Goal: Information Seeking & Learning: Find specific page/section

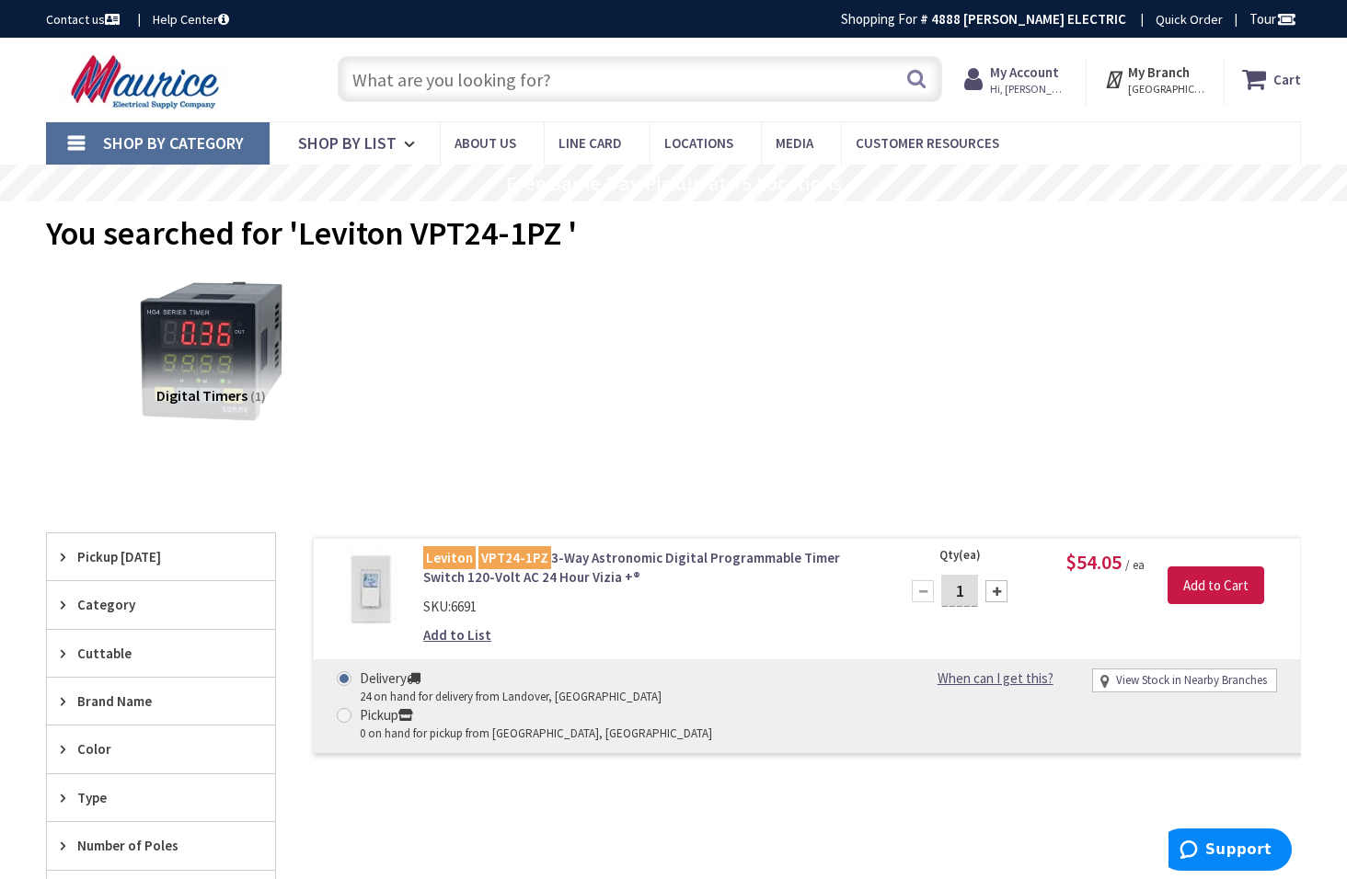
click at [407, 79] on input "text" at bounding box center [640, 79] width 604 height 46
paste input "Weather Proof Cover - Extra-Duty Die-Cast In-Use Weatherproof Cover, Single-Gang"
type input "Weather Proof Cover - Extra-Duty Die-Cast In-Use Weatherproof Cover, Single-Gang"
click at [919, 79] on button "Search" at bounding box center [916, 78] width 24 height 41
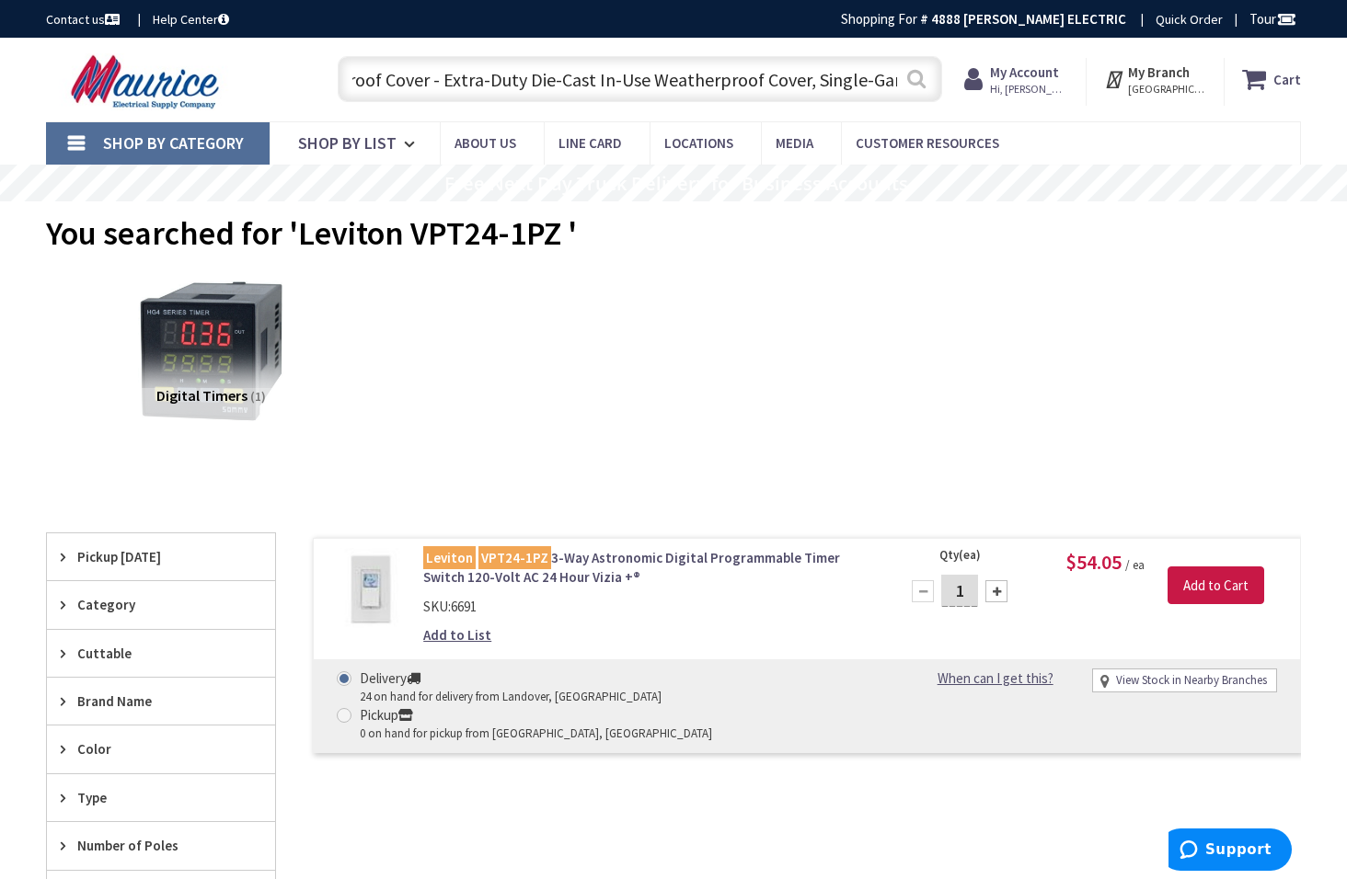
scroll to position [0, 0]
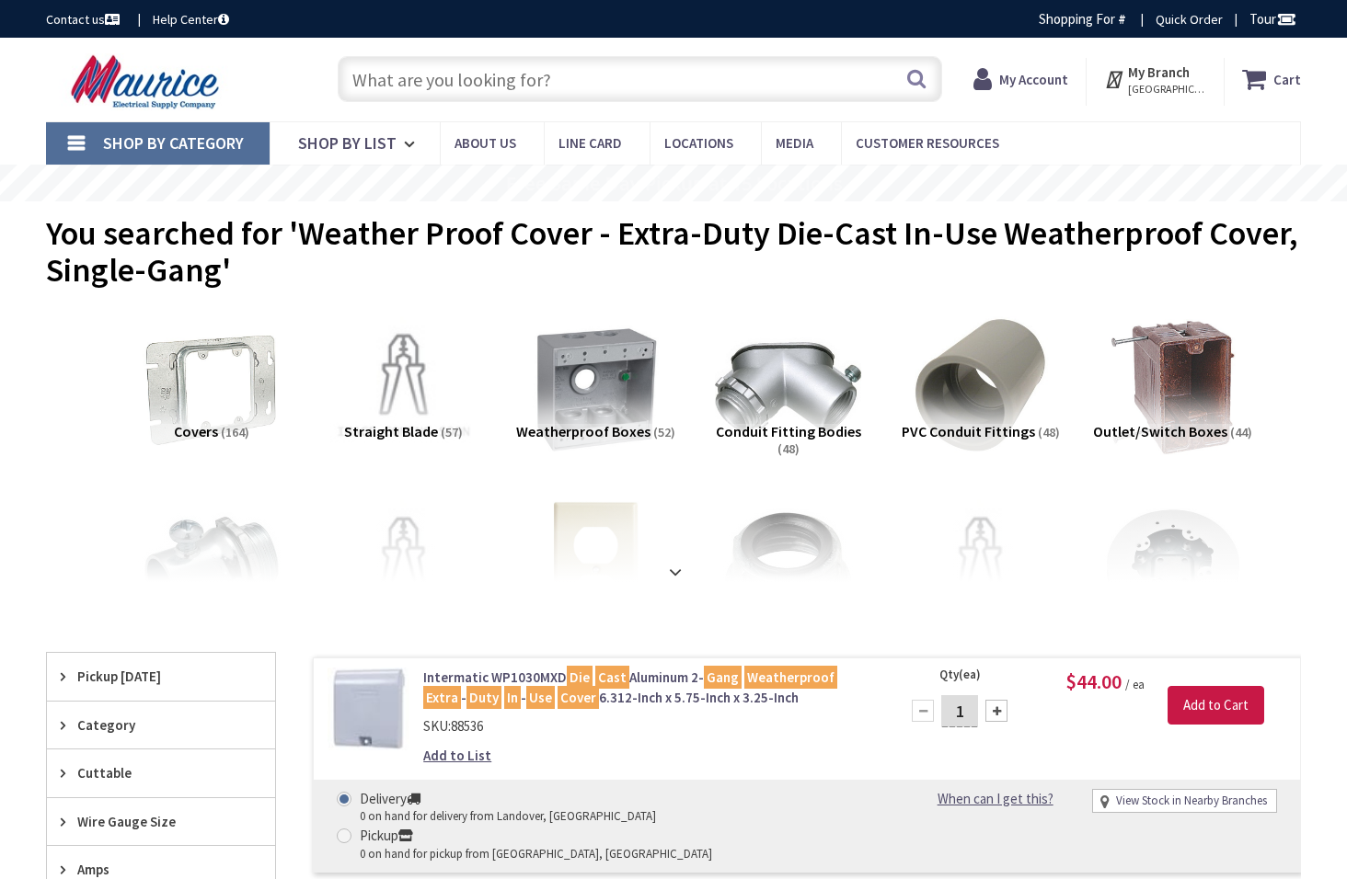
type input "[GEOGRAPHIC_DATA], [GEOGRAPHIC_DATA], [GEOGRAPHIC_DATA]"
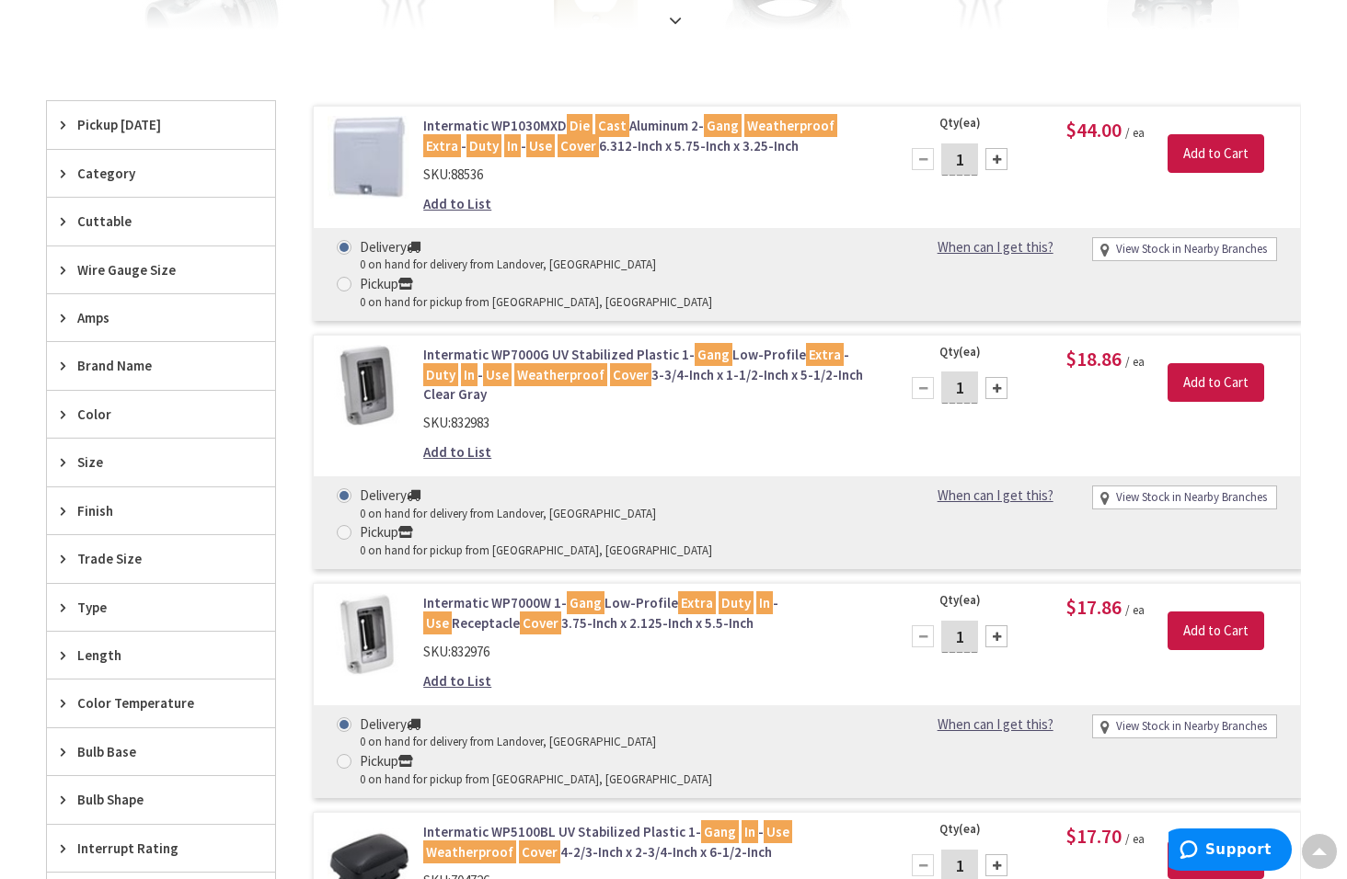
click at [96, 413] on span "Color" at bounding box center [152, 414] width 150 height 19
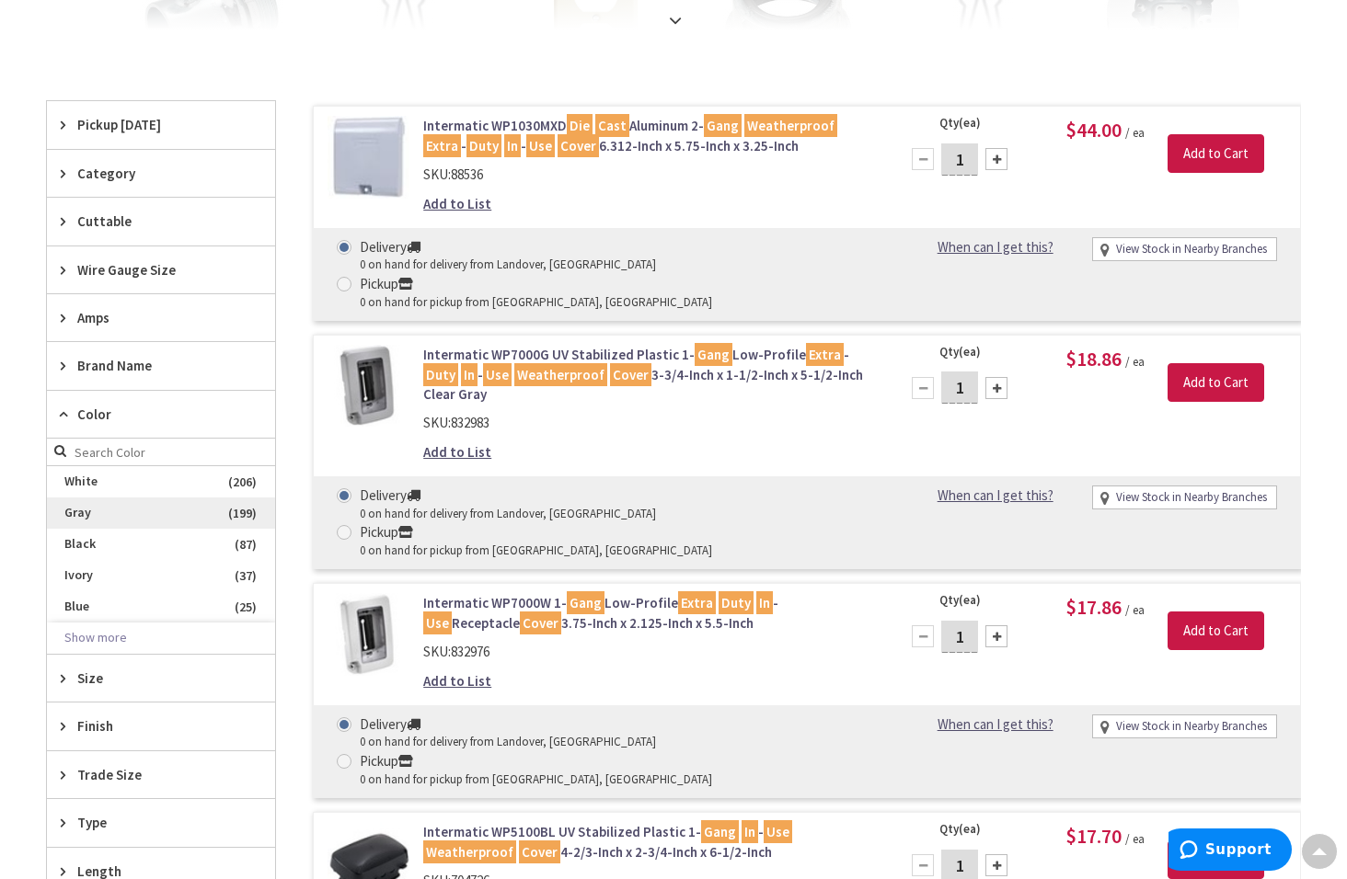
click at [86, 512] on span "Gray" at bounding box center [161, 513] width 228 height 31
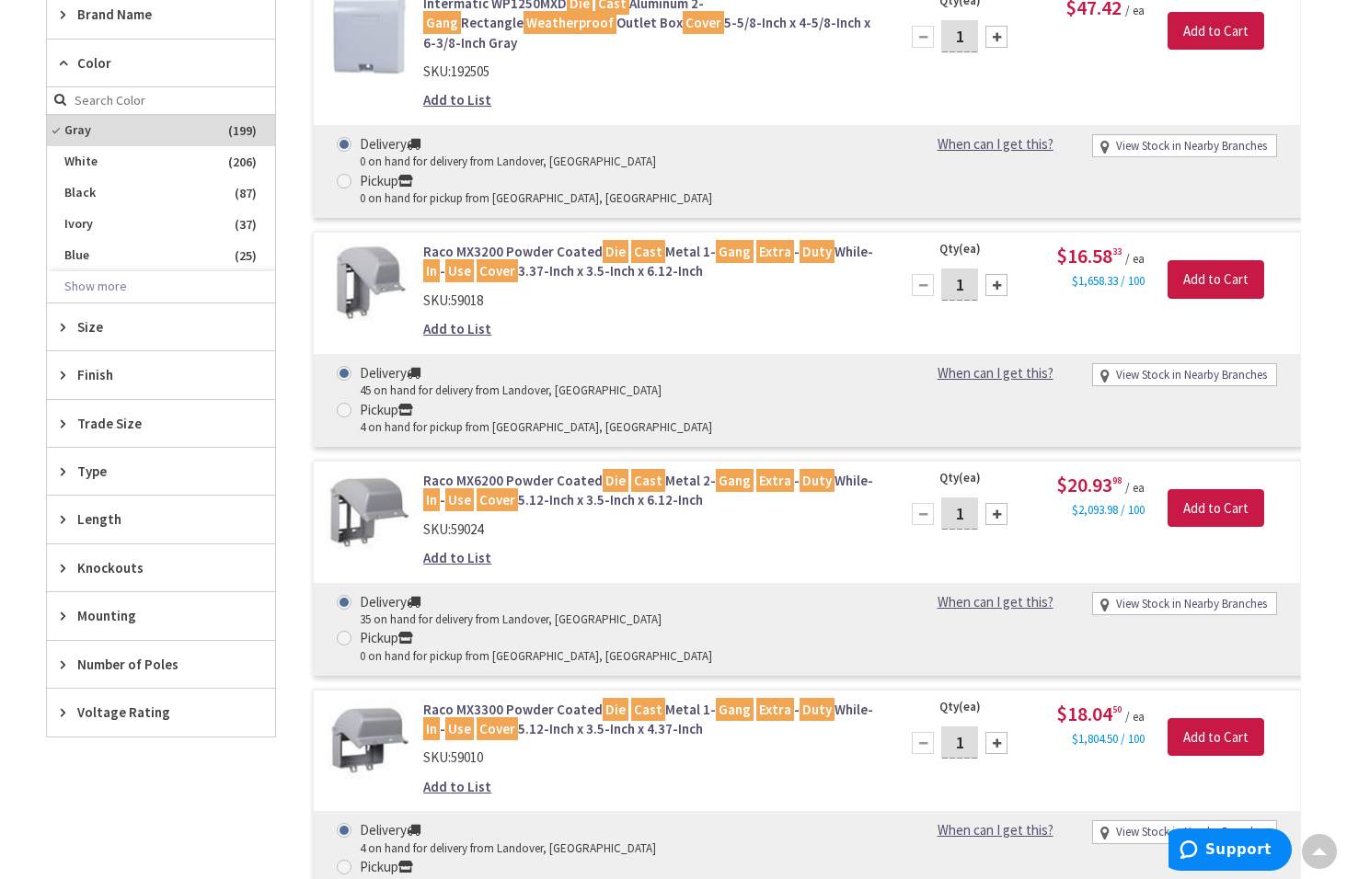
scroll to position [1104, 0]
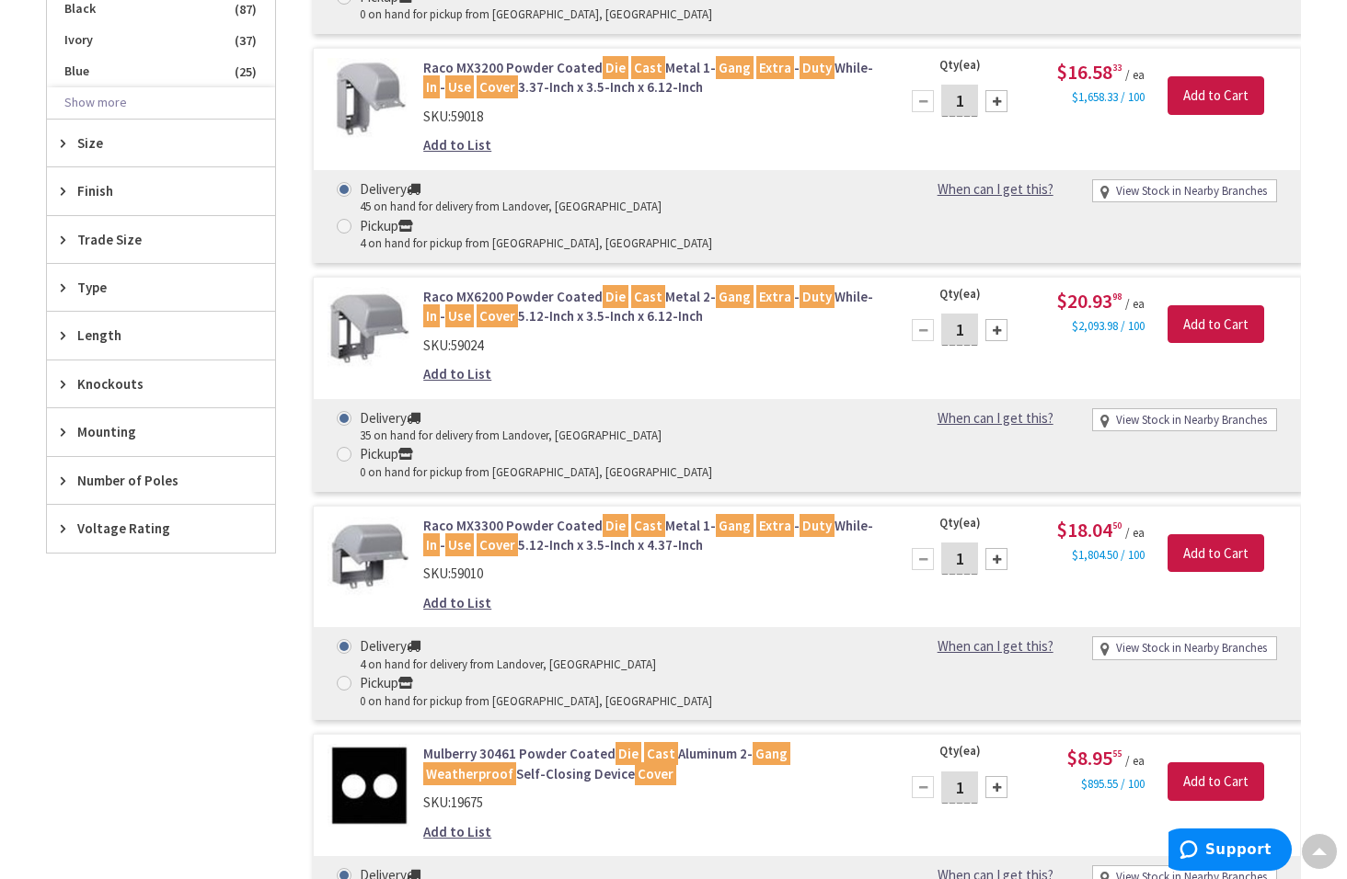
click at [134, 477] on span "Number of Poles" at bounding box center [152, 480] width 150 height 19
click at [68, 581] on span "1" at bounding box center [161, 579] width 228 height 31
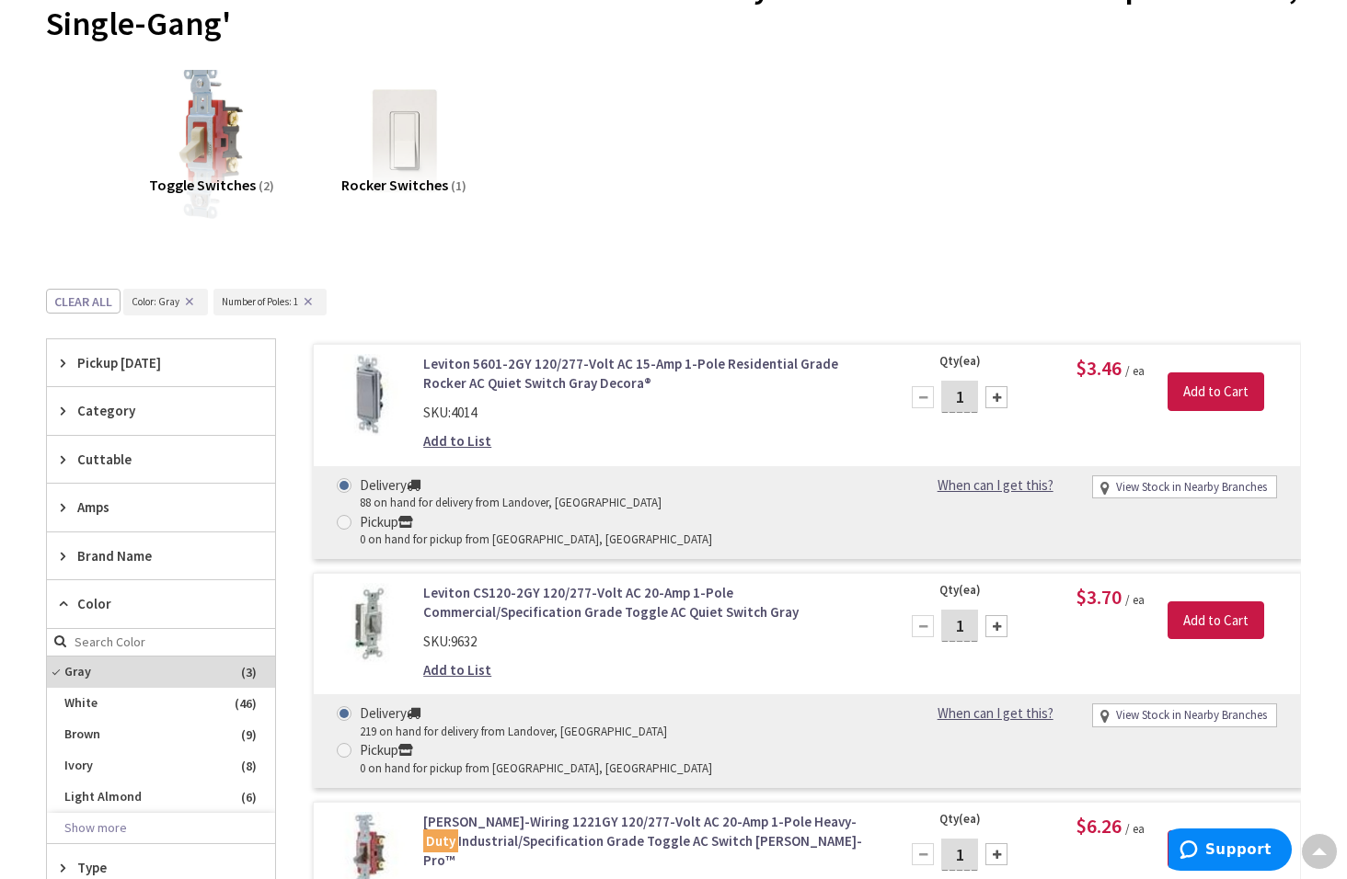
scroll to position [233, 0]
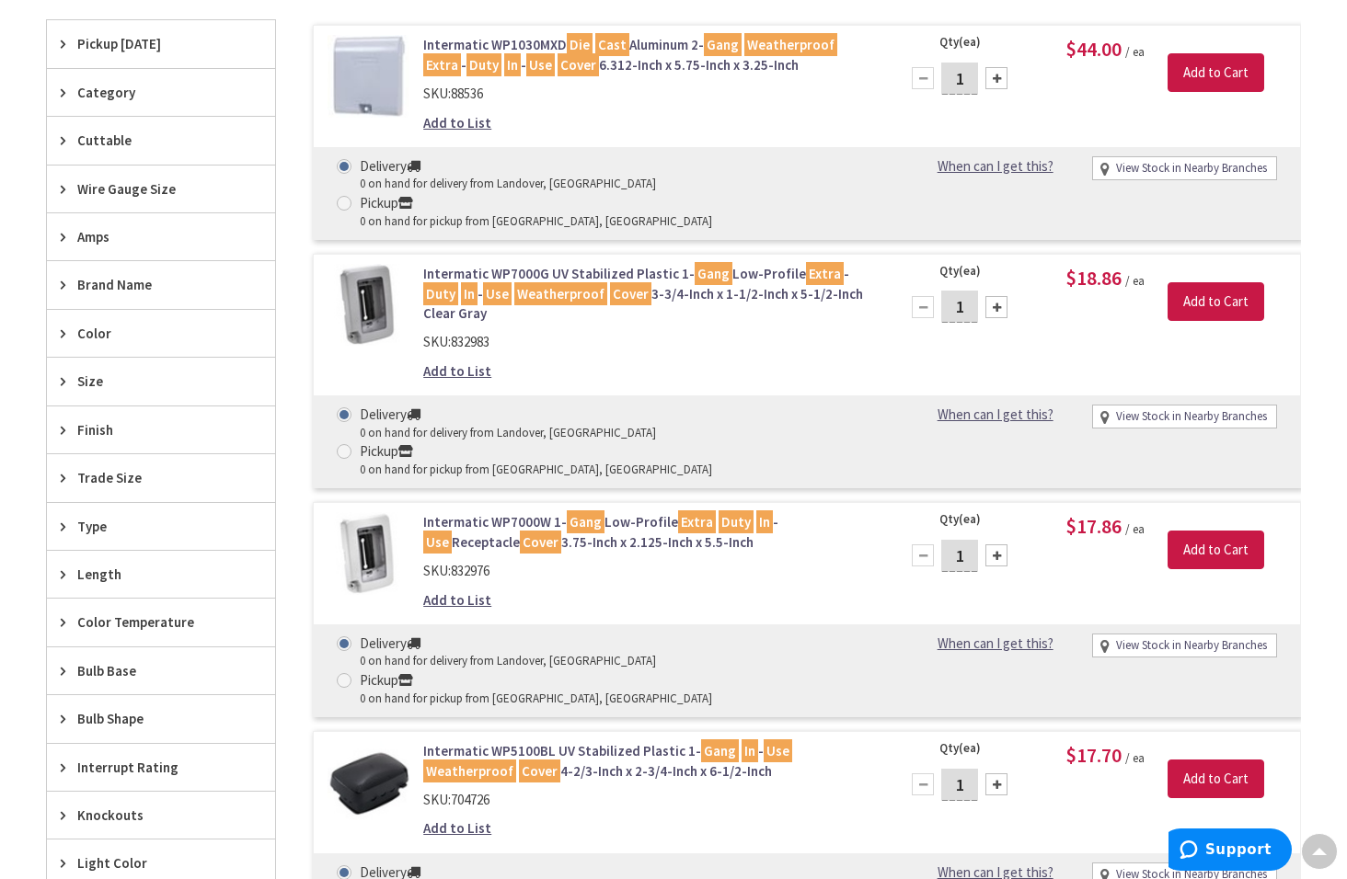
scroll to position [601, 0]
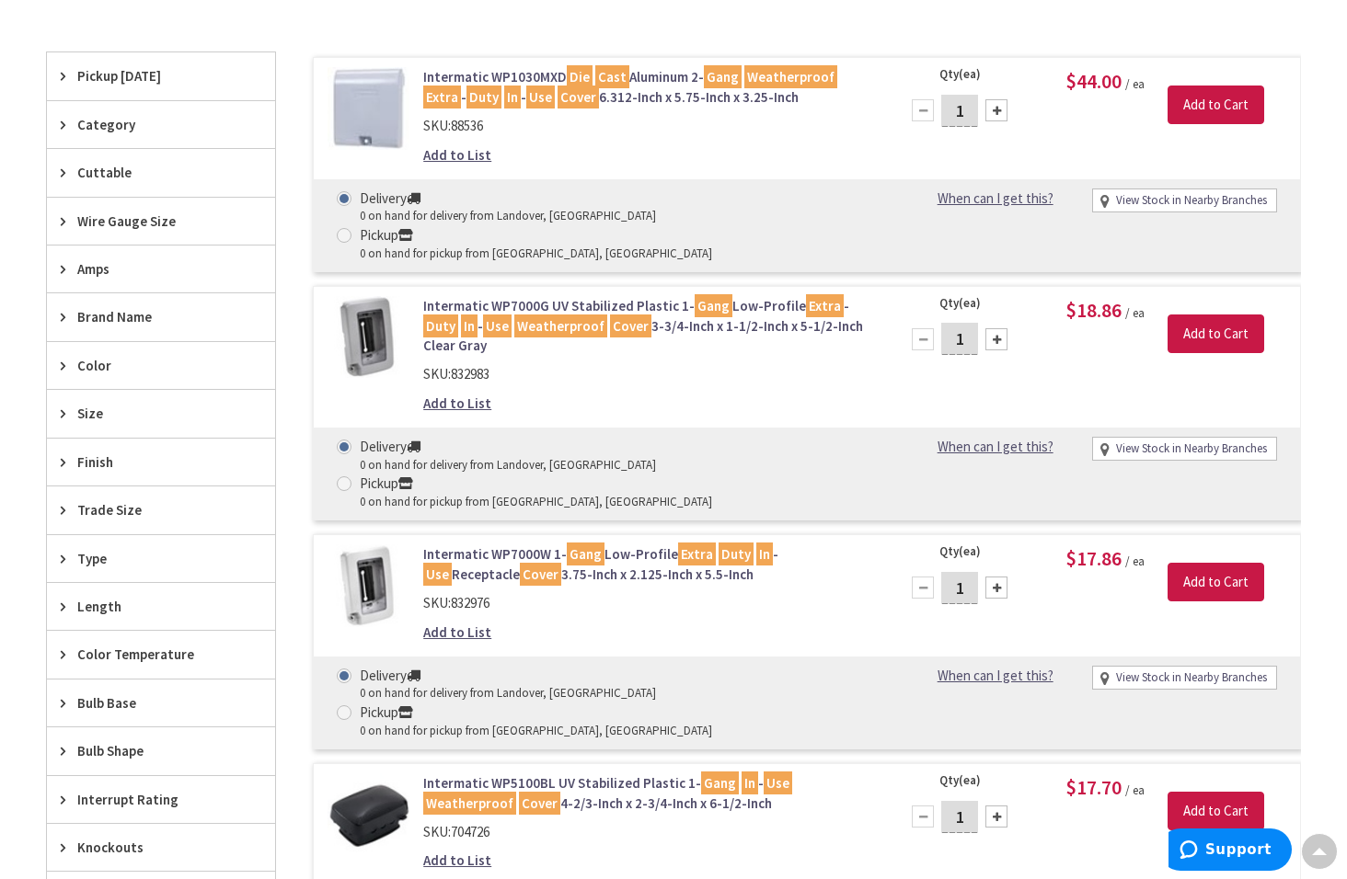
click at [164, 453] on span "Finish" at bounding box center [152, 462] width 150 height 19
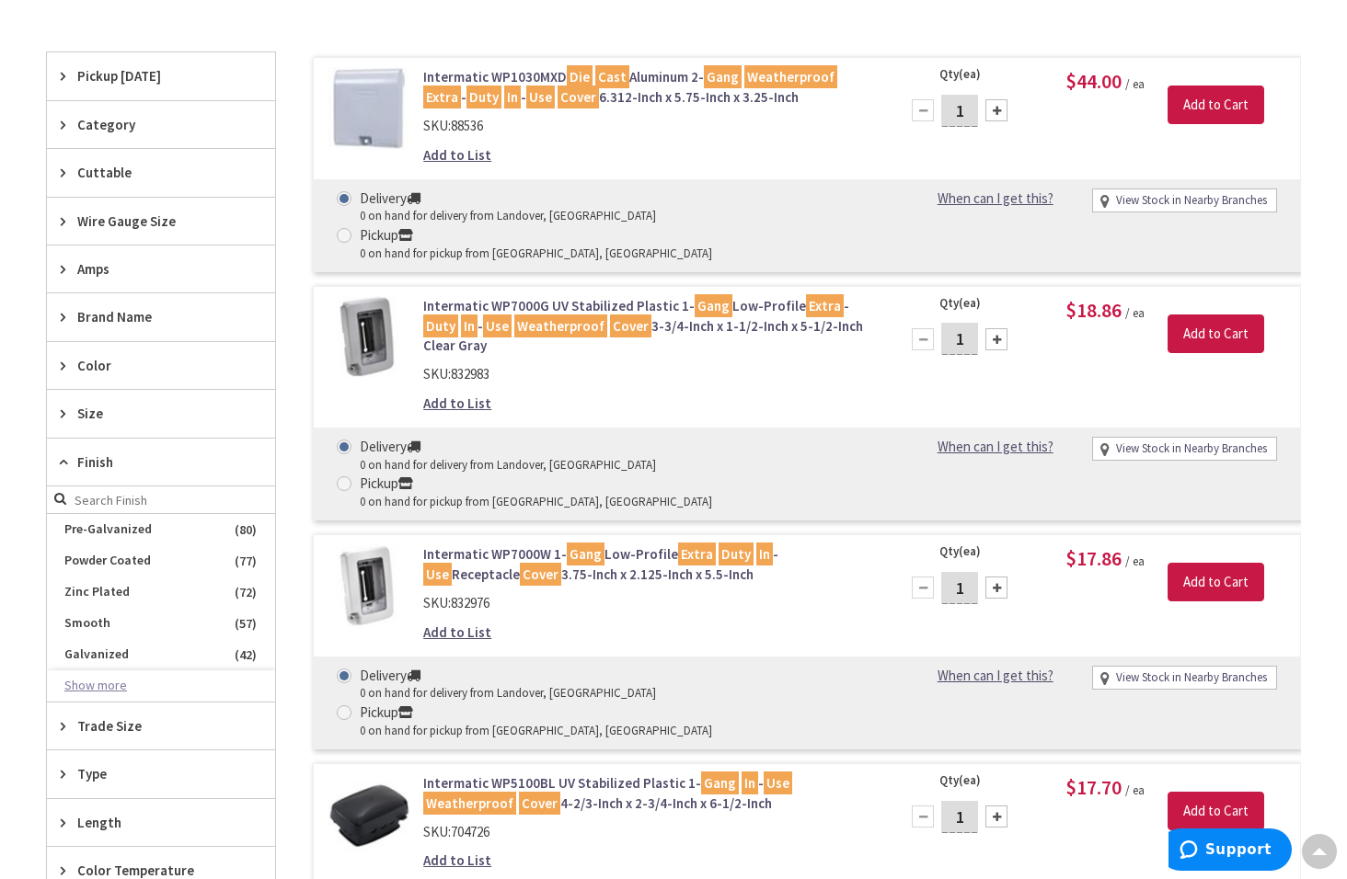
click at [100, 684] on button "Show more" at bounding box center [161, 686] width 228 height 31
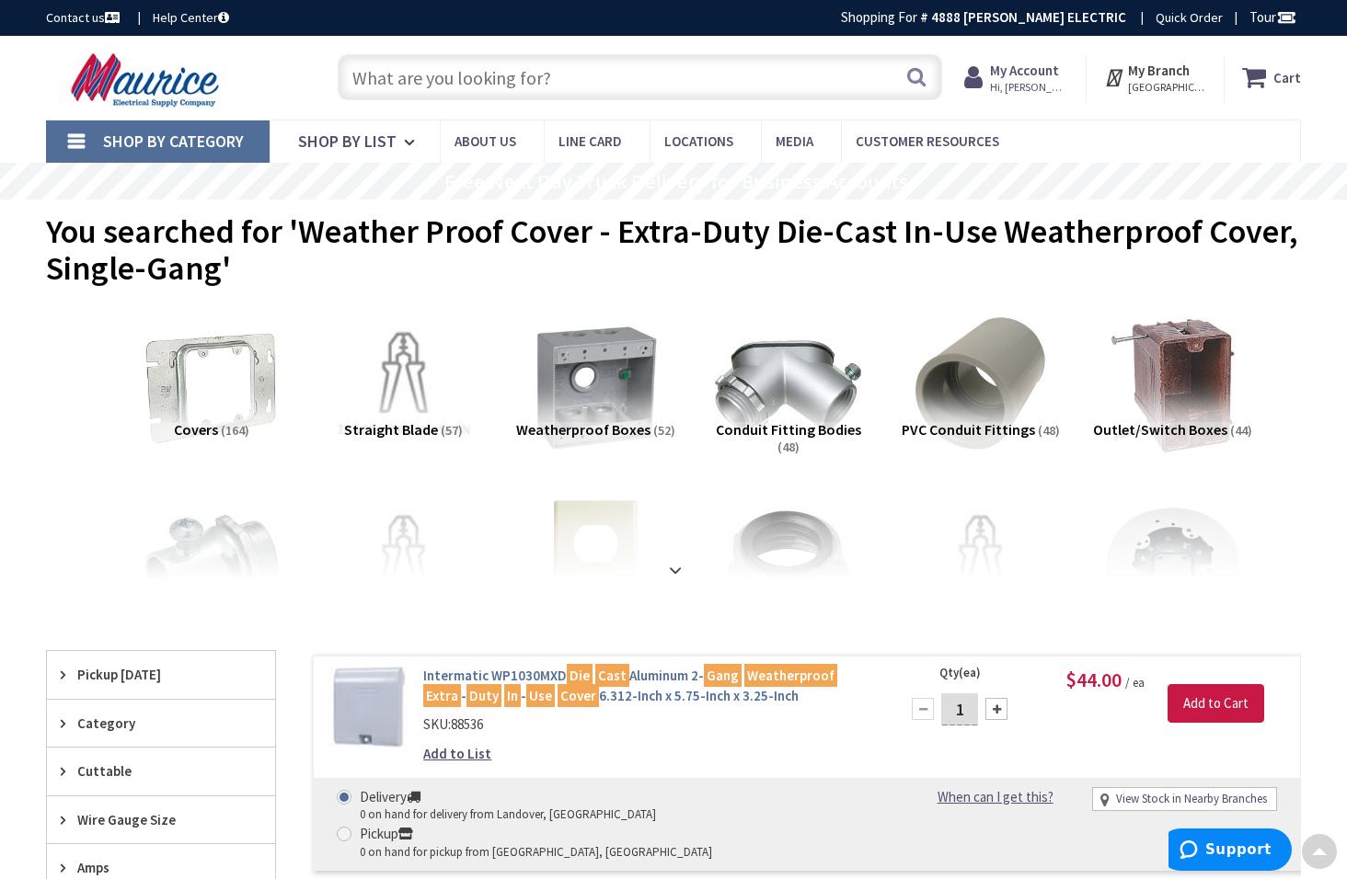
scroll to position [0, 0]
